Goal: Task Accomplishment & Management: Use online tool/utility

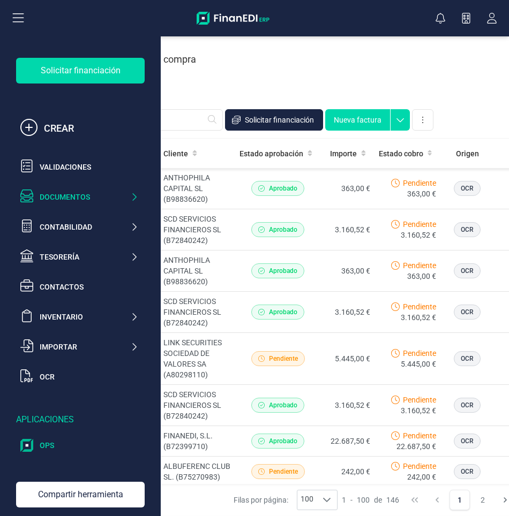
click at [57, 452] on div "OPS" at bounding box center [79, 445] width 126 height 21
click at [59, 375] on div "OCR" at bounding box center [89, 377] width 99 height 11
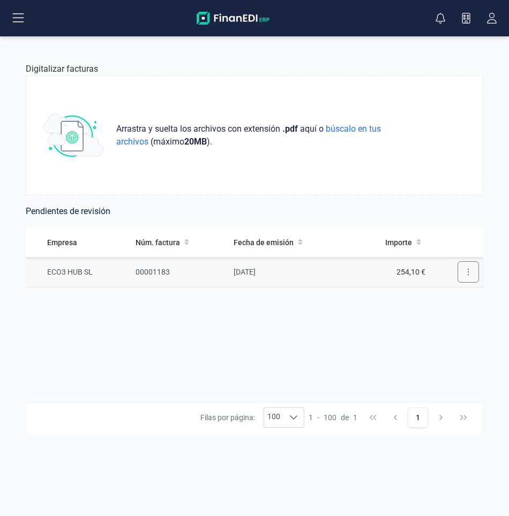
click at [461, 278] on button at bounding box center [468, 271] width 21 height 21
click at [456, 295] on span "Revisar factura" at bounding box center [442, 298] width 51 height 11
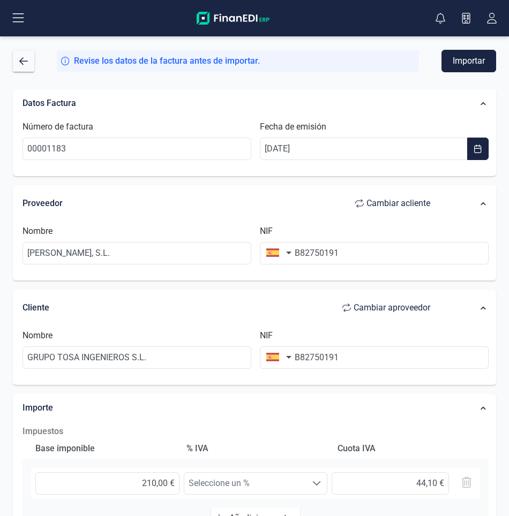
click at [403, 195] on button "Cambiar a cliente" at bounding box center [392, 203] width 96 height 21
type input "GRUPO TOSA INGENIEROS S.L."
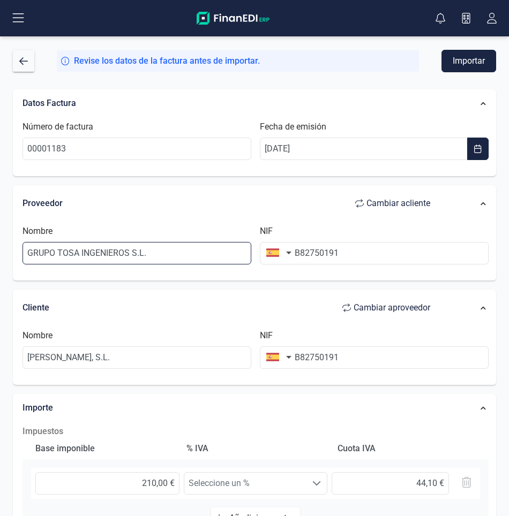
click at [197, 257] on input "GRUPO TOSA INGENIEROS S.L." at bounding box center [137, 253] width 229 height 23
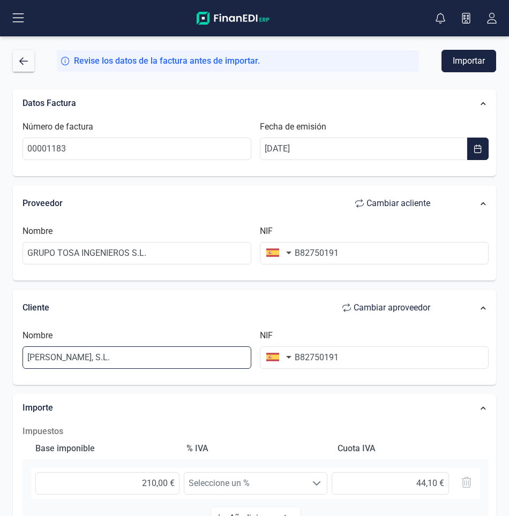
drag, startPoint x: 156, startPoint y: 360, endPoint x: 28, endPoint y: 362, distance: 128.6
click at [28, 362] on input "[PERSON_NAME], S.L." at bounding box center [137, 358] width 229 height 23
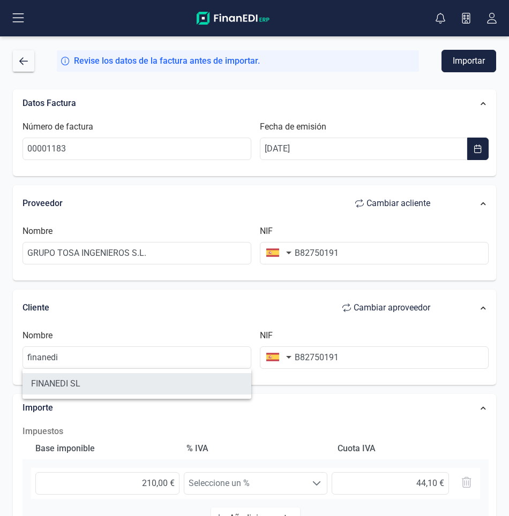
click at [57, 384] on li "FINANEDI SL" at bounding box center [137, 383] width 229 height 21
type input "FINANEDI SL"
type input "B72399710"
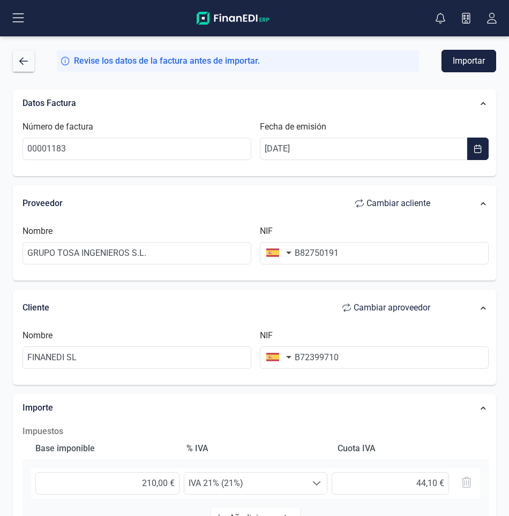
click at [455, 68] on button "Importar" at bounding box center [468, 61] width 55 height 23
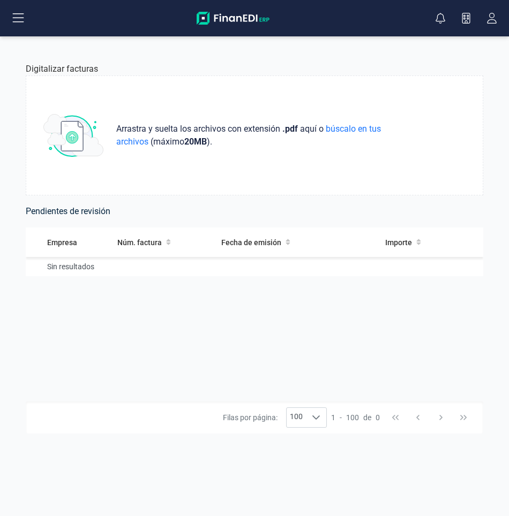
drag, startPoint x: 292, startPoint y: 66, endPoint x: 308, endPoint y: 62, distance: 16.8
click at [292, 66] on div "Digitalizar facturas" at bounding box center [255, 69] width 458 height 13
